Goal: Register for event/course

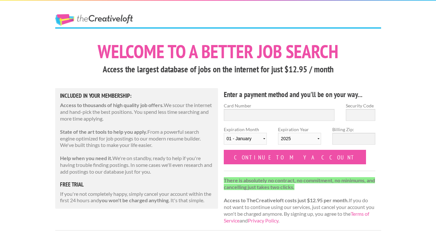
click at [116, 15] on link "The Creative Loft" at bounding box center [94, 20] width 78 height 12
